Goal: Check status

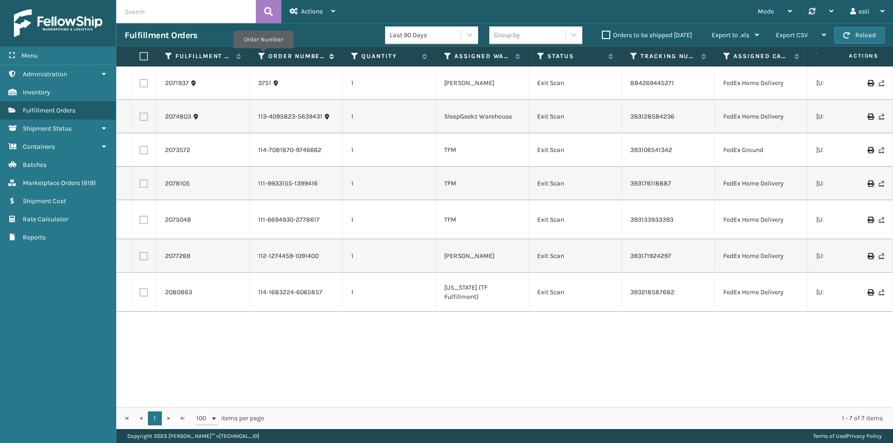
click at [263, 55] on icon at bounding box center [261, 56] width 7 height 8
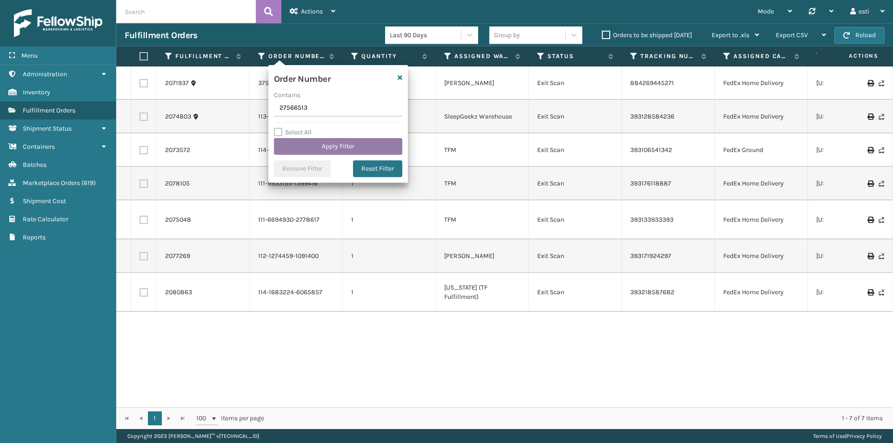
type input "27566513"
click at [320, 146] on button "Apply Filter" at bounding box center [338, 146] width 128 height 17
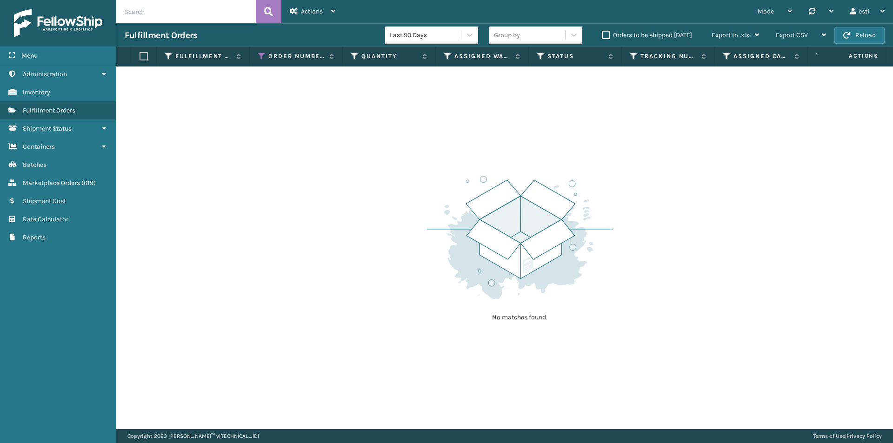
click at [604, 35] on label "Orders to be shipped [DATE]" at bounding box center [647, 35] width 90 height 8
click at [603, 35] on input "Orders to be shipped [DATE]" at bounding box center [602, 33] width 0 height 6
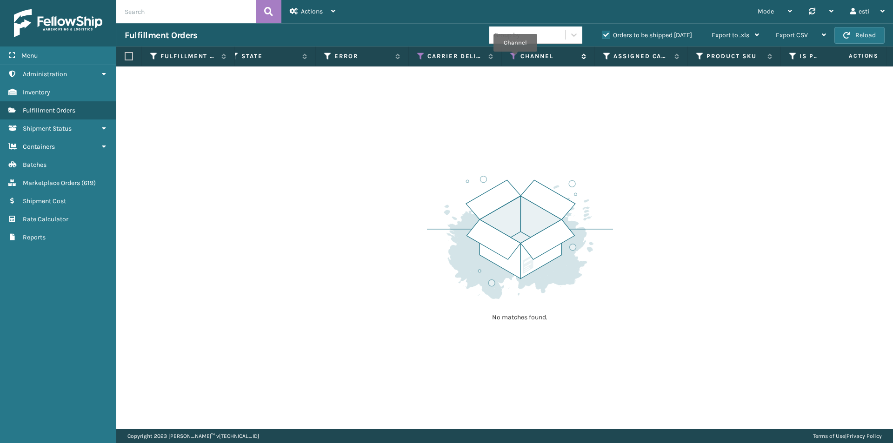
click at [515, 58] on icon at bounding box center [513, 56] width 7 height 8
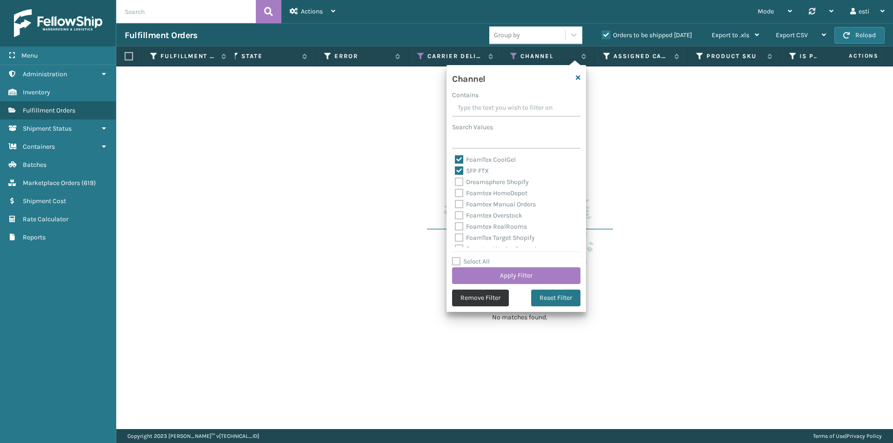
drag, startPoint x: 460, startPoint y: 155, endPoint x: 498, endPoint y: 300, distance: 149.5
click at [498, 300] on button "Remove Filter" at bounding box center [480, 298] width 57 height 17
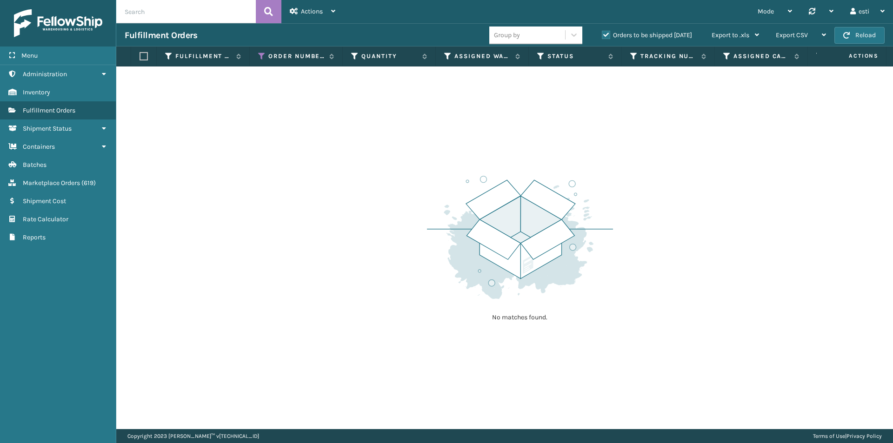
scroll to position [0, 674]
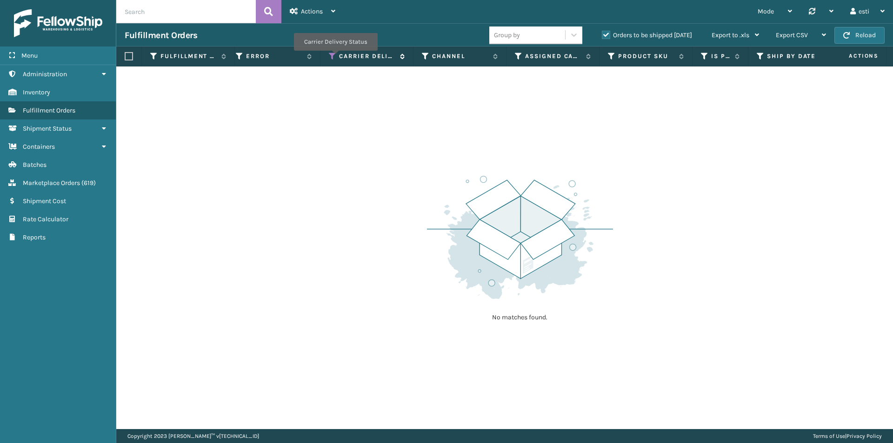
click at [335, 56] on icon at bounding box center [332, 56] width 7 height 8
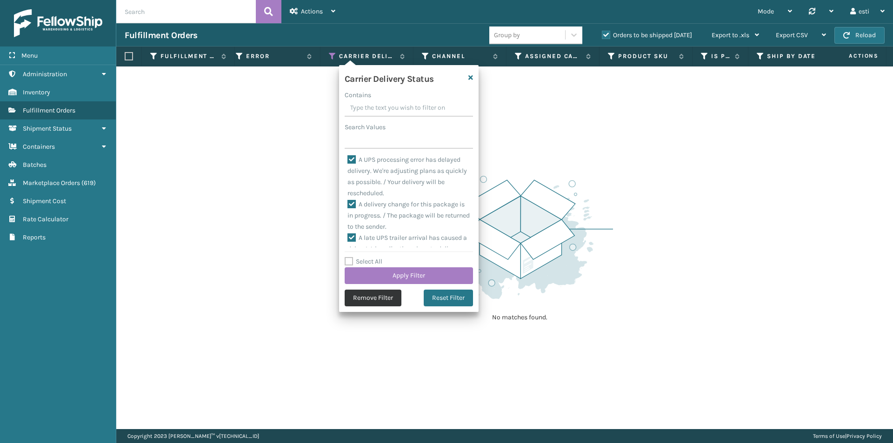
click at [381, 297] on button "Remove Filter" at bounding box center [373, 298] width 57 height 17
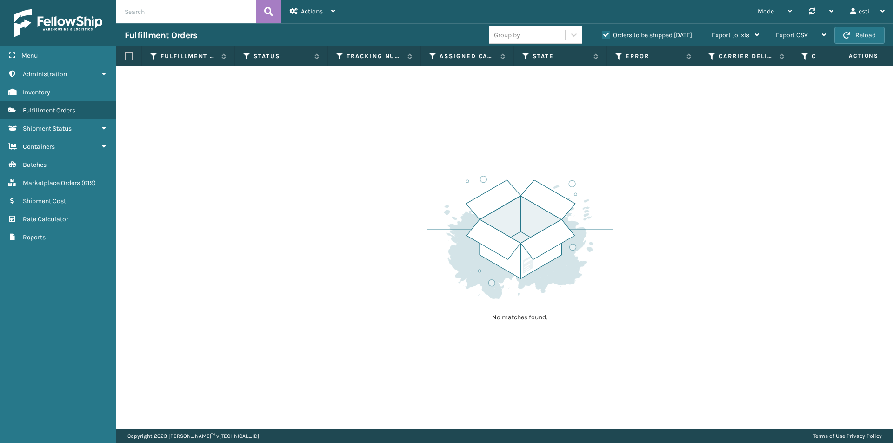
scroll to position [0, 375]
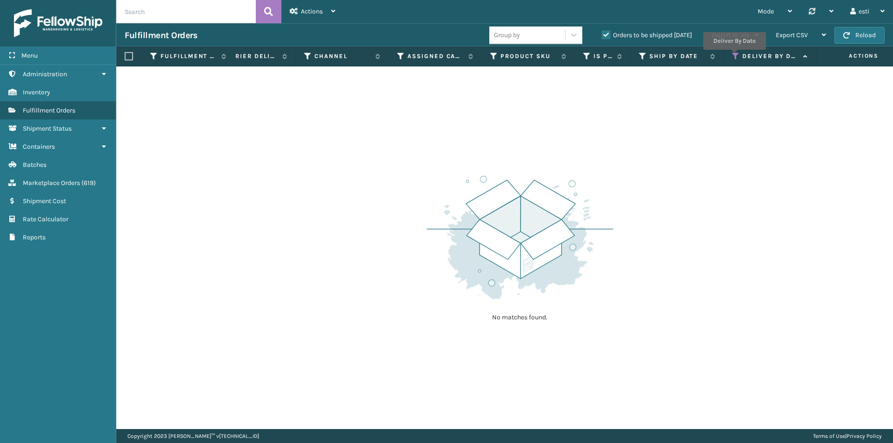
click at [734, 56] on icon at bounding box center [735, 56] width 7 height 8
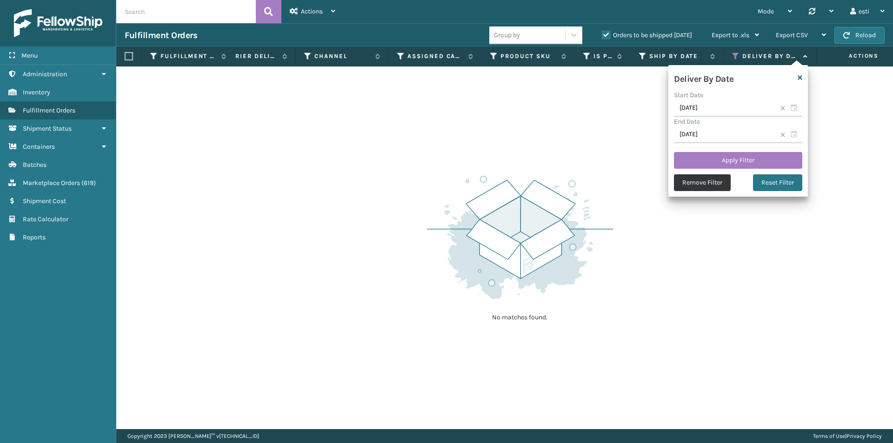
click at [711, 188] on button "Remove Filter" at bounding box center [702, 182] width 57 height 17
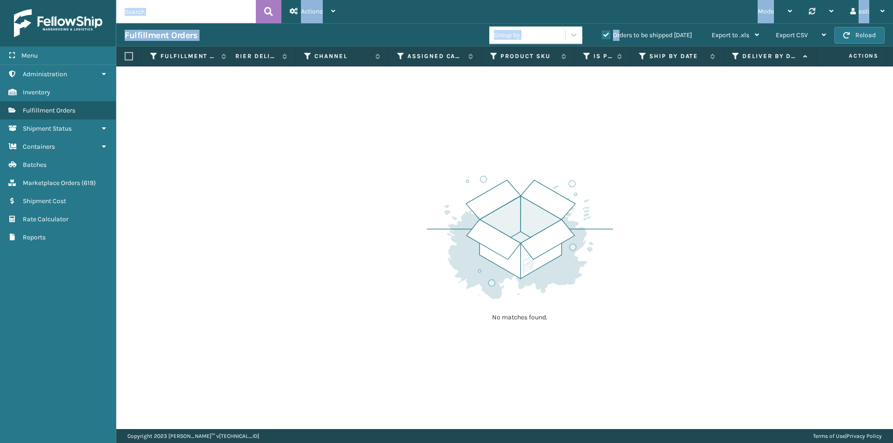
drag, startPoint x: 240, startPoint y: 20, endPoint x: 619, endPoint y: 30, distance: 378.9
click at [619, 30] on div "Orders to be shipped [DATE]" at bounding box center [649, 35] width 110 height 11
click at [609, 34] on label "Orders to be shipped [DATE]" at bounding box center [647, 35] width 90 height 8
click at [603, 34] on input "Orders to be shipped [DATE]" at bounding box center [602, 33] width 0 height 6
